Goal: Task Accomplishment & Management: Use online tool/utility

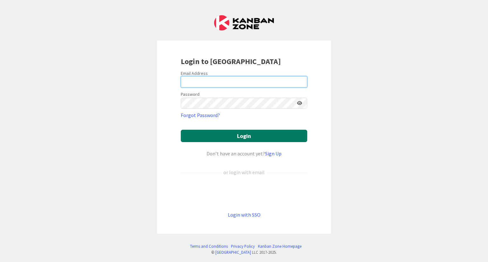
type input "[PERSON_NAME][EMAIL_ADDRESS][DOMAIN_NAME]"
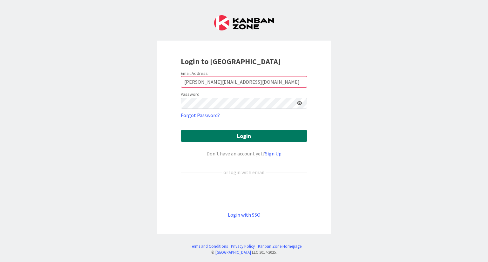
click at [238, 138] on button "Login" at bounding box center [244, 136] width 126 height 12
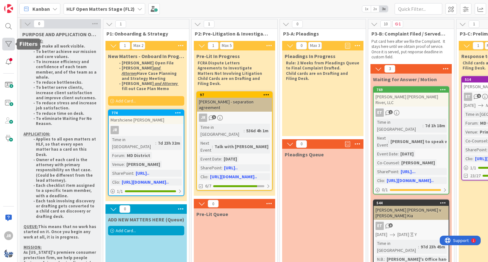
click at [10, 44] on div at bounding box center [8, 44] width 13 height 13
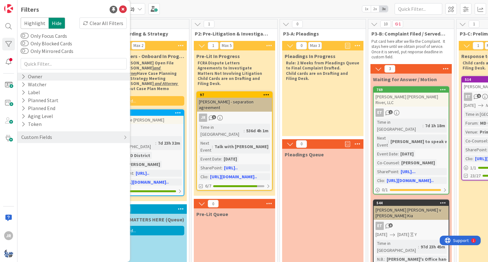
click at [28, 80] on div "Owner" at bounding box center [32, 77] width 22 height 8
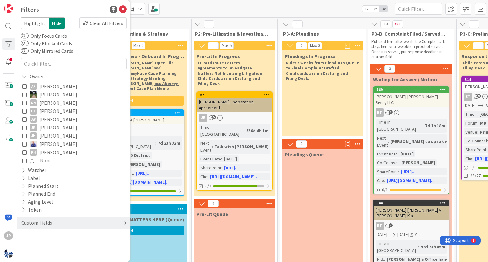
click at [23, 112] on icon at bounding box center [24, 111] width 4 height 4
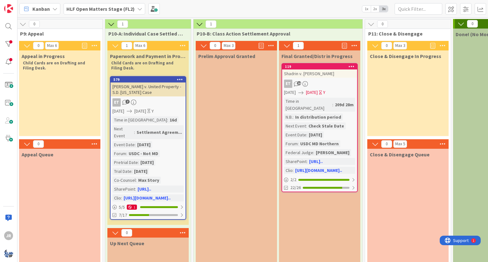
scroll to position [0, 1054]
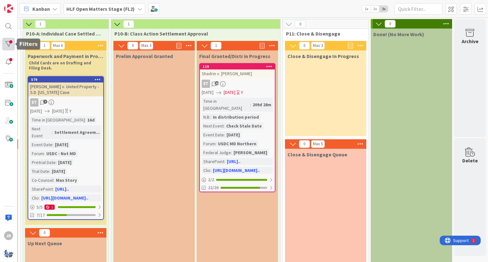
click at [10, 42] on div at bounding box center [8, 44] width 13 height 13
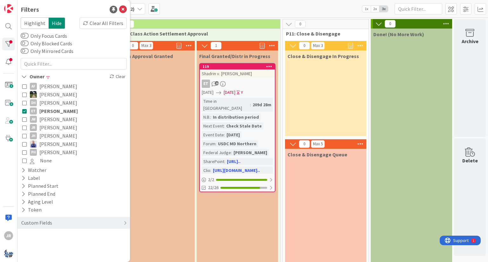
click at [25, 111] on icon at bounding box center [24, 111] width 4 height 4
click at [24, 127] on icon at bounding box center [24, 127] width 4 height 4
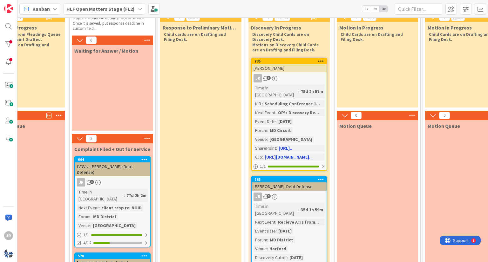
scroll to position [29, 298]
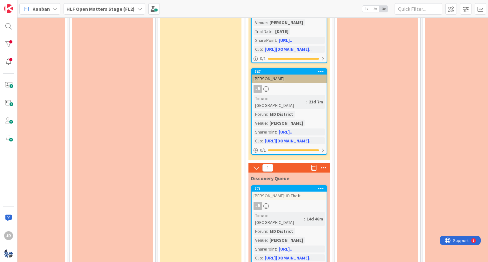
scroll to position [376, 298]
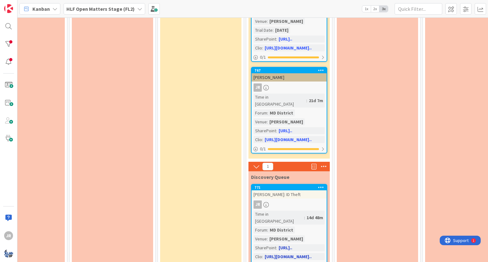
click at [310, 201] on div "JR" at bounding box center [288, 205] width 75 height 8
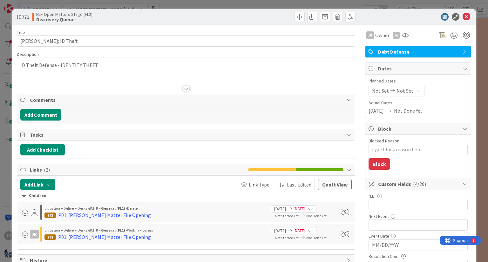
type textarea "x"
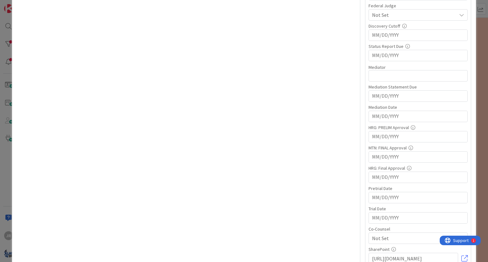
scroll to position [313, 0]
click at [377, 216] on input "MM/DD/YYYY" at bounding box center [418, 216] width 92 height 11
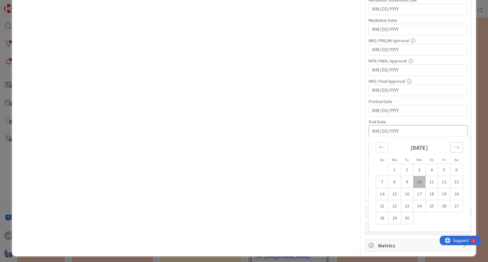
click at [453, 146] on icon "Move forward to switch to the next month." at bounding box center [456, 147] width 6 height 6
click at [390, 207] on td "20" at bounding box center [394, 206] width 12 height 12
type input "[DATE]"
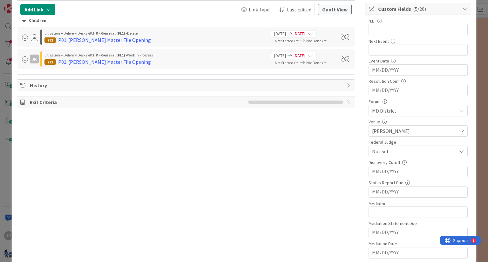
scroll to position [0, 0]
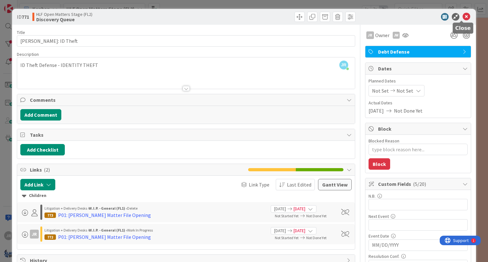
click at [462, 16] on icon at bounding box center [466, 17] width 8 height 8
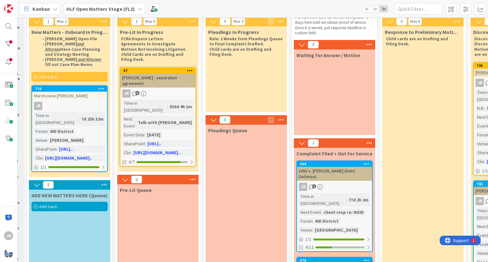
scroll to position [25, 75]
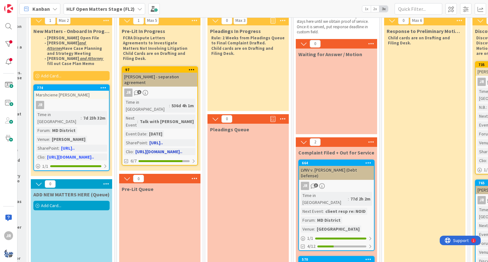
click at [187, 107] on div "Time in [GEOGRAPHIC_DATA] : 536d 4h 1m Next Event : Talk with [PERSON_NAME] Eve…" at bounding box center [159, 127] width 71 height 57
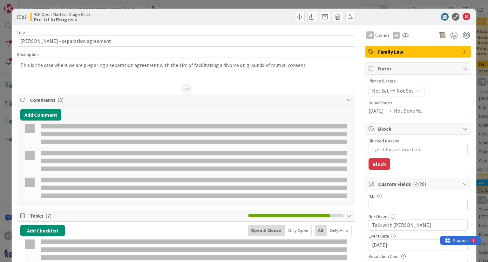
type textarea "x"
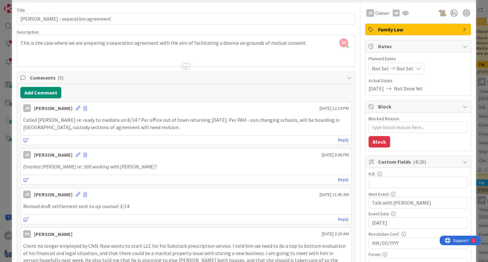
scroll to position [22, 0]
drag, startPoint x: 419, startPoint y: 203, endPoint x: 327, endPoint y: 198, distance: 91.6
type input "Get Complaint igned by client"
type textarea "x"
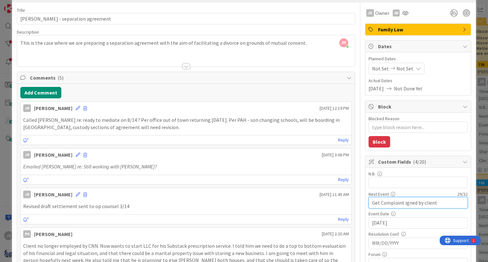
scroll to position [0, 0]
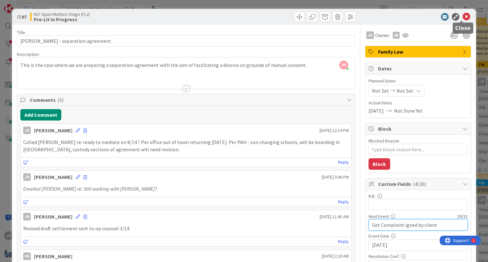
type input "Get Complaint igned by client"
click at [462, 17] on icon at bounding box center [466, 17] width 8 height 8
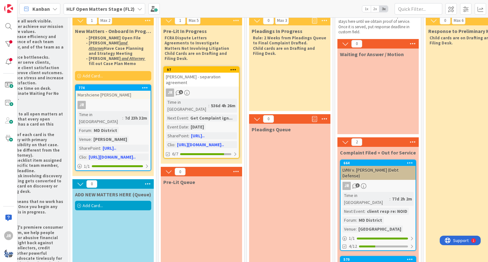
scroll to position [25, 0]
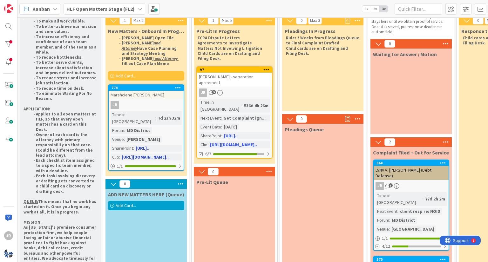
click at [148, 101] on div "JR" at bounding box center [146, 105] width 75 height 8
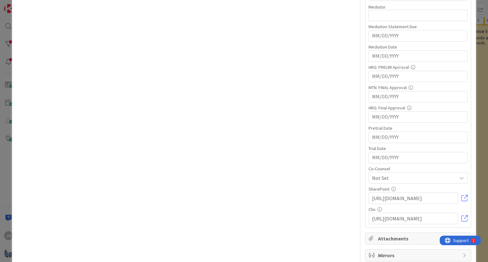
scroll to position [399, 0]
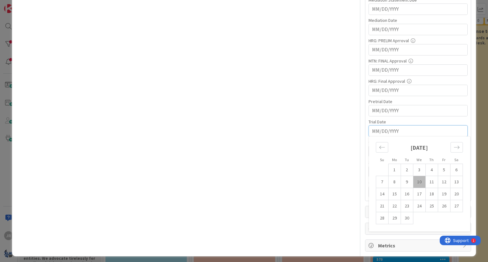
click at [422, 129] on input "MM/DD/YYYY" at bounding box center [418, 131] width 92 height 11
click at [453, 146] on icon "Move forward to switch to the next month." at bounding box center [456, 147] width 6 height 6
click at [404, 216] on td "30" at bounding box center [406, 218] width 12 height 12
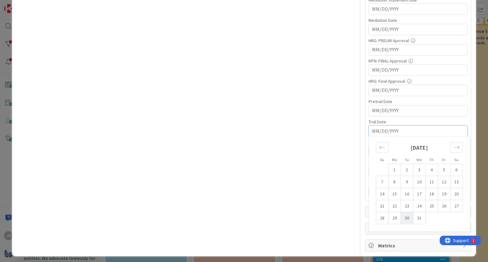
type textarea "x"
type input "[DATE]"
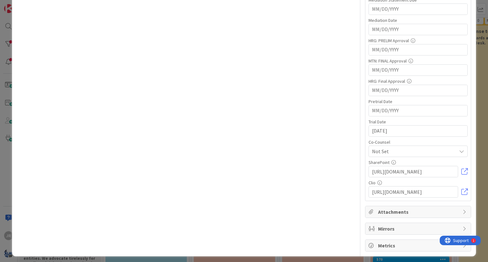
type textarea "x"
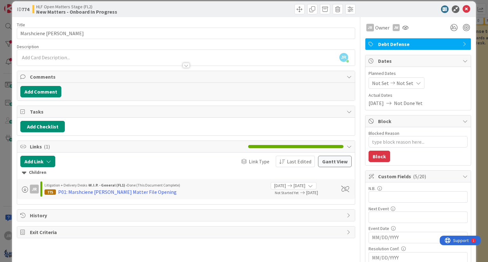
scroll to position [0, 0]
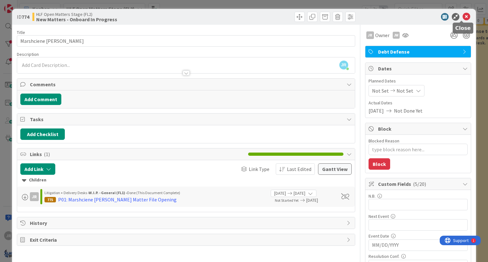
click at [463, 18] on icon at bounding box center [466, 17] width 8 height 8
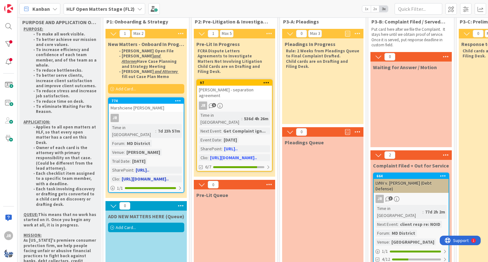
scroll to position [10, 0]
